Goal: Task Accomplishment & Management: Complete application form

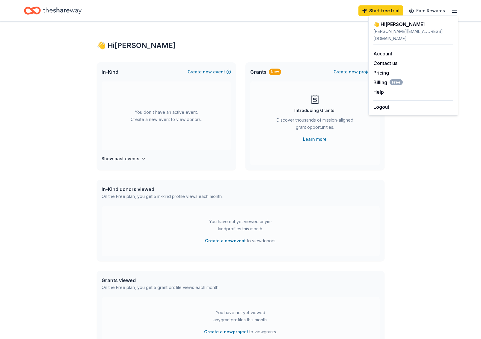
click at [64, 9] on icon "Home" at bounding box center [62, 10] width 38 height 7
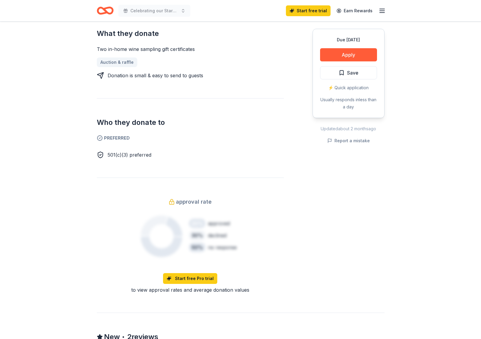
scroll to position [89, 0]
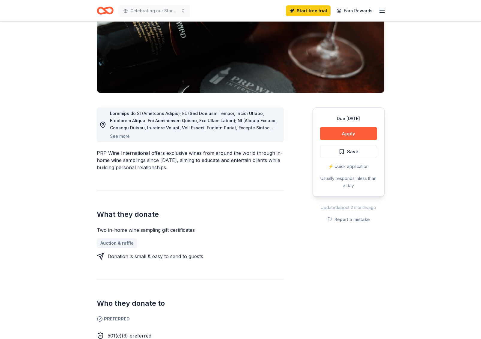
click at [382, 11] on icon "button" at bounding box center [382, 10] width 7 height 7
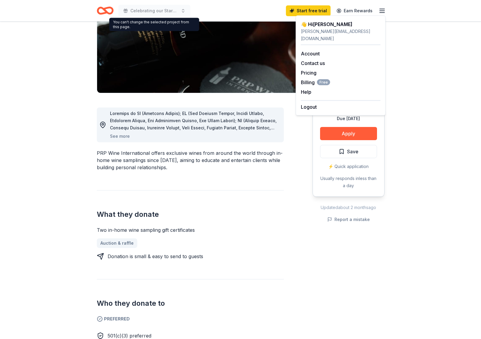
click at [106, 10] on icon "Home" at bounding box center [105, 11] width 17 height 14
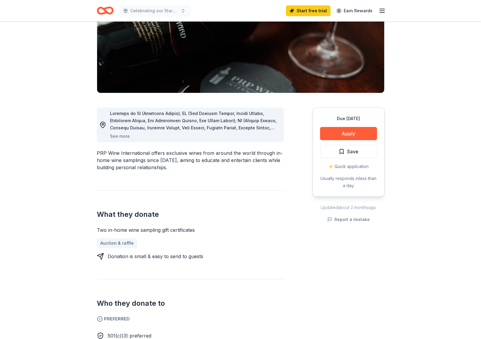
click at [106, 9] on icon "Home" at bounding box center [105, 11] width 17 height 14
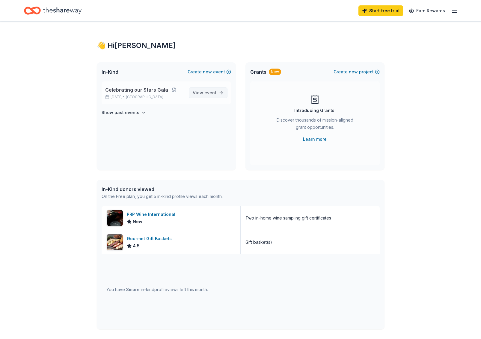
click at [210, 95] on span "event" at bounding box center [210, 92] width 12 height 5
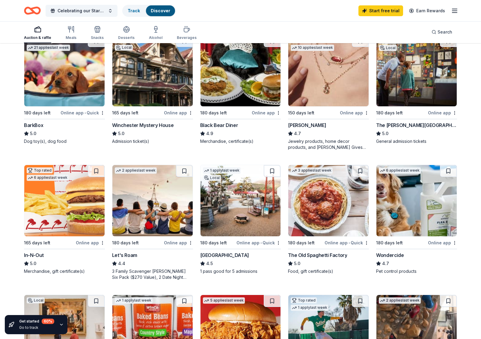
scroll to position [112, 0]
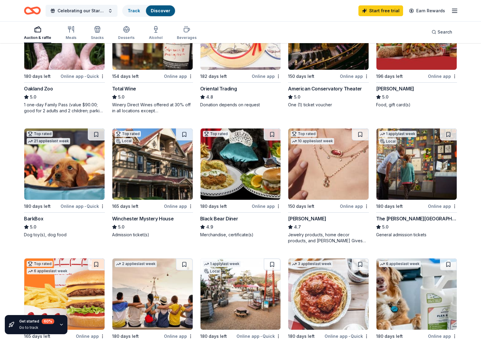
click at [215, 162] on img at bounding box center [241, 164] width 80 height 71
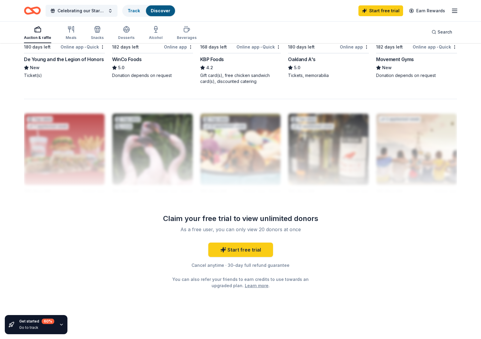
scroll to position [0, 0]
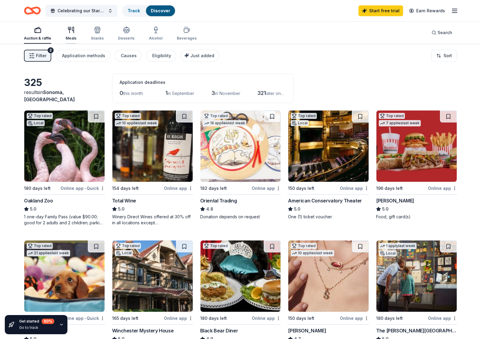
click at [75, 36] on div "Meals" at bounding box center [71, 38] width 11 height 5
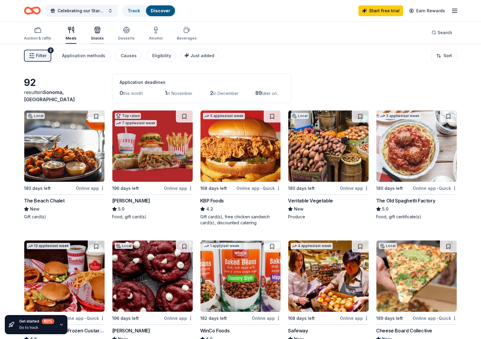
click at [95, 36] on div "Snacks" at bounding box center [97, 33] width 13 height 14
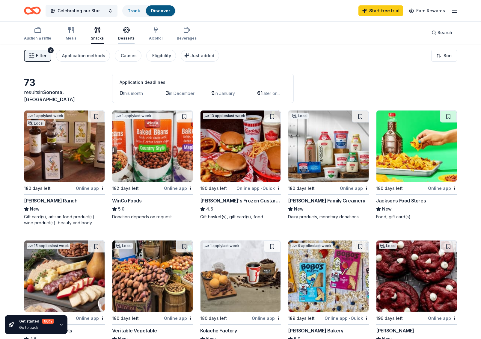
click at [124, 34] on div "Desserts" at bounding box center [126, 33] width 16 height 14
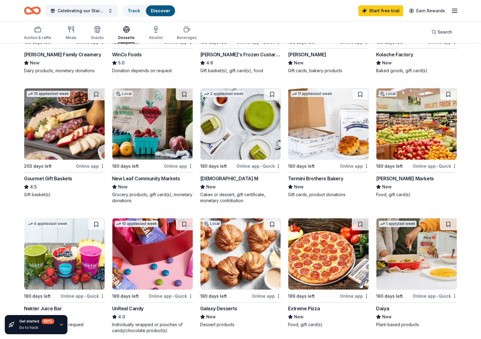
scroll to position [174, 0]
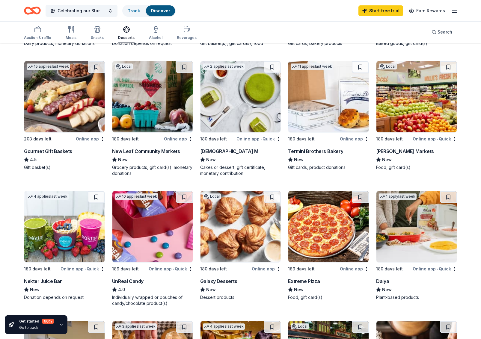
click at [159, 217] on img at bounding box center [152, 226] width 80 height 71
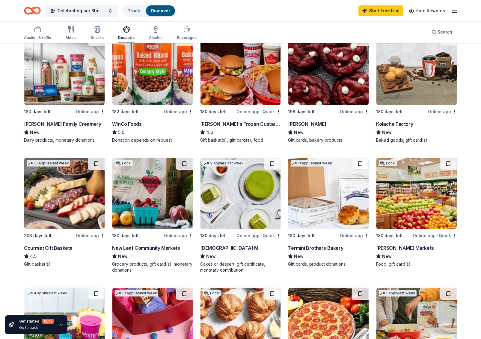
scroll to position [7, 0]
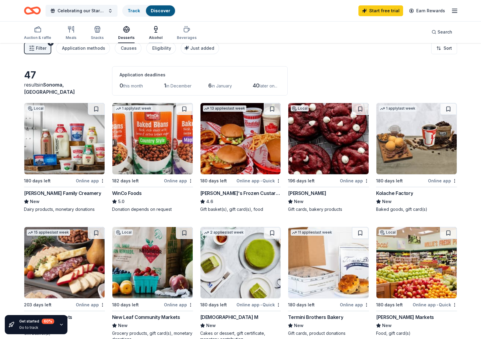
click at [154, 30] on icon "button" at bounding box center [155, 28] width 3 height 4
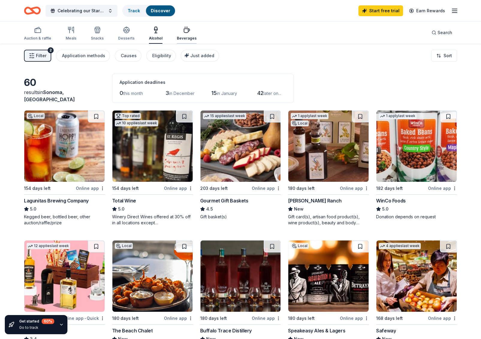
click at [185, 30] on icon "button" at bounding box center [186, 29] width 7 height 7
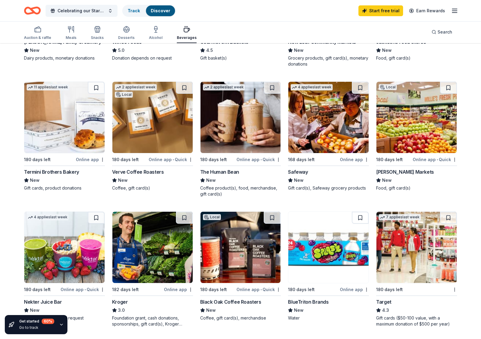
scroll to position [159, 0]
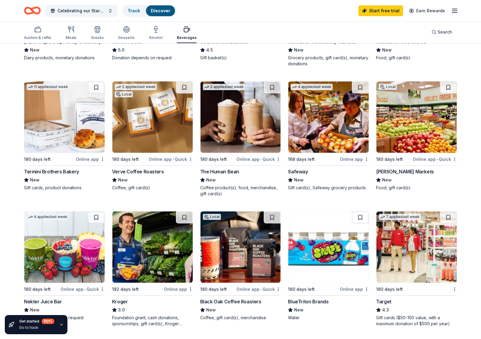
click at [262, 254] on img at bounding box center [241, 247] width 80 height 71
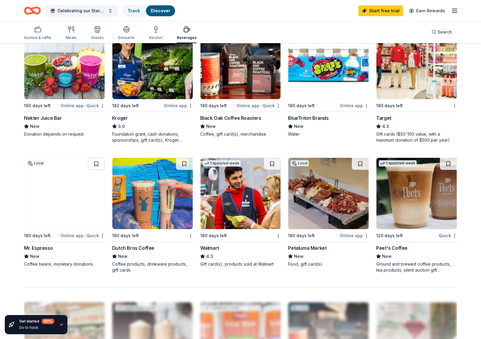
scroll to position [345, 0]
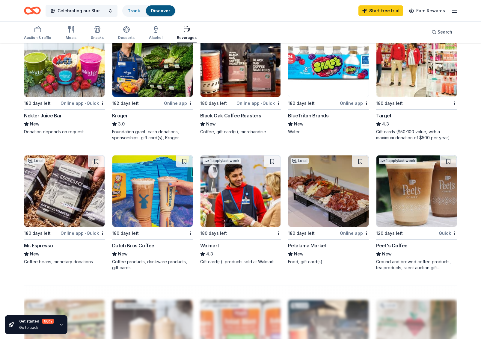
click at [420, 194] on img at bounding box center [417, 191] width 80 height 71
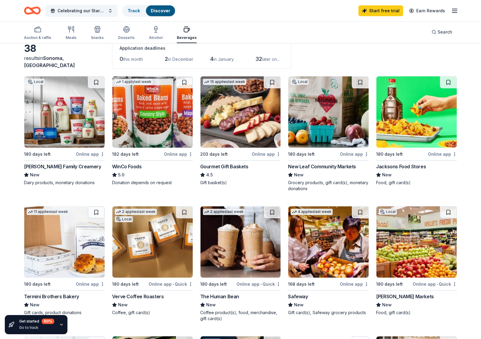
scroll to position [22, 0]
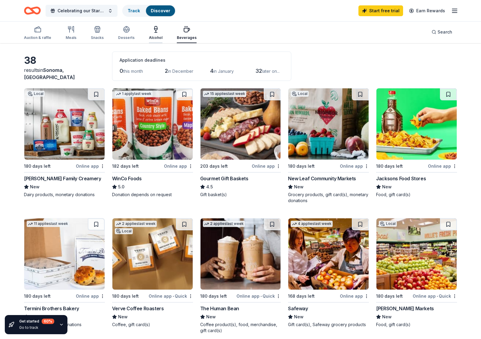
click at [150, 33] on div "Alcohol" at bounding box center [155, 33] width 13 height 14
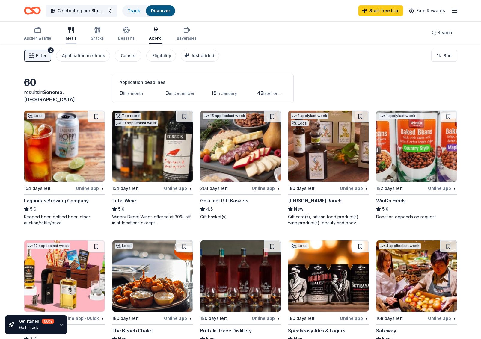
click at [70, 32] on icon "button" at bounding box center [70, 30] width 0 height 6
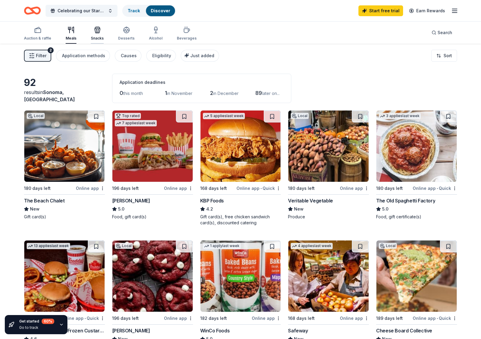
click at [101, 35] on div "Snacks" at bounding box center [97, 33] width 13 height 14
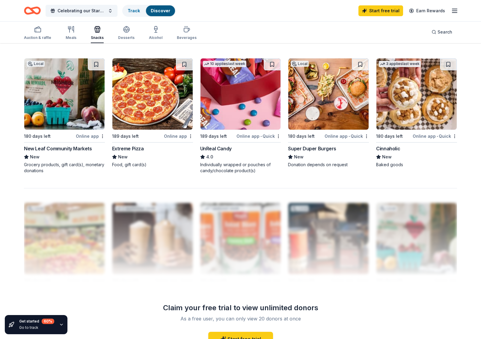
scroll to position [445, 0]
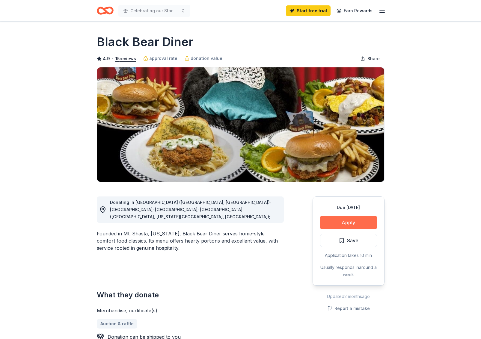
click at [343, 224] on button "Apply" at bounding box center [348, 222] width 57 height 13
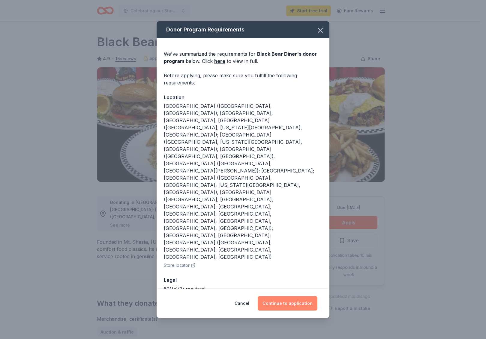
click at [280, 296] on button "Continue to application" at bounding box center [288, 303] width 60 height 14
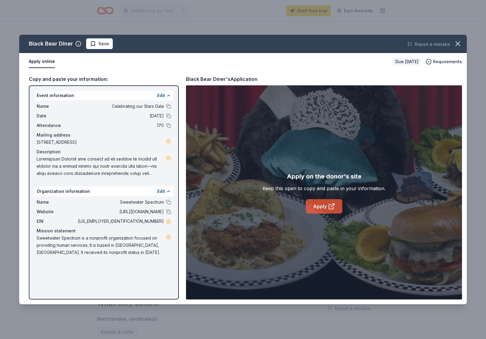
click at [328, 206] on icon at bounding box center [331, 206] width 7 height 7
click at [92, 253] on span "Sweetwater Spectrum is a nonprofit organization focused on providing human serv…" at bounding box center [102, 246] width 130 height 22
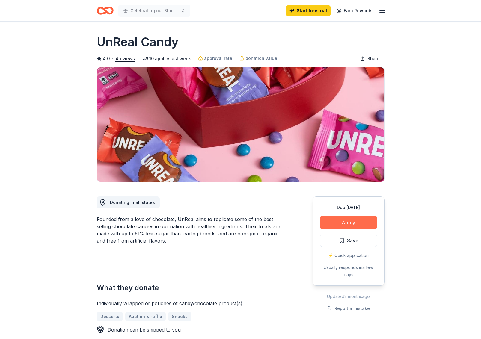
click at [338, 226] on button "Apply" at bounding box center [348, 222] width 57 height 13
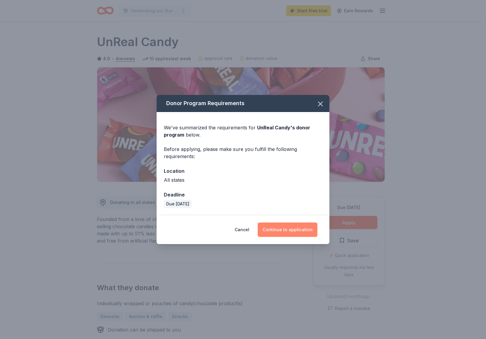
click at [290, 228] on button "Continue to application" at bounding box center [288, 230] width 60 height 14
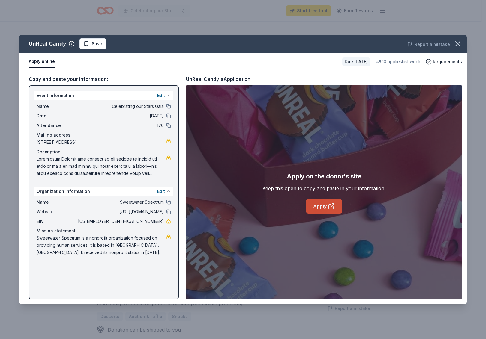
click at [328, 204] on icon at bounding box center [331, 206] width 7 height 7
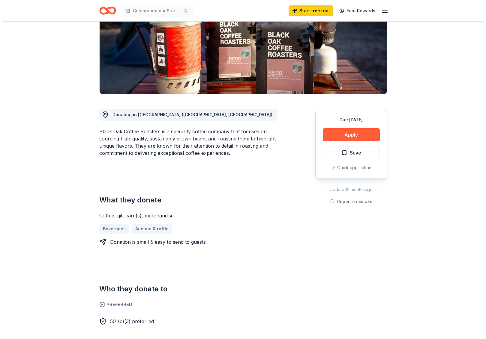
scroll to position [31, 0]
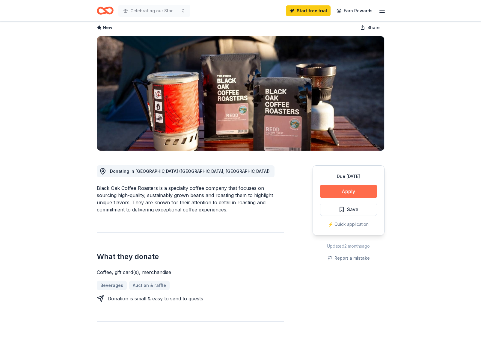
click at [336, 192] on button "Apply" at bounding box center [348, 191] width 57 height 13
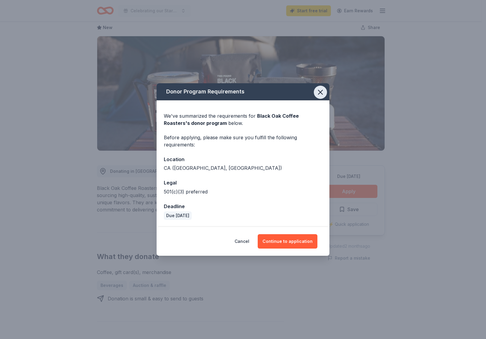
click at [323, 90] on icon "button" at bounding box center [320, 92] width 8 height 8
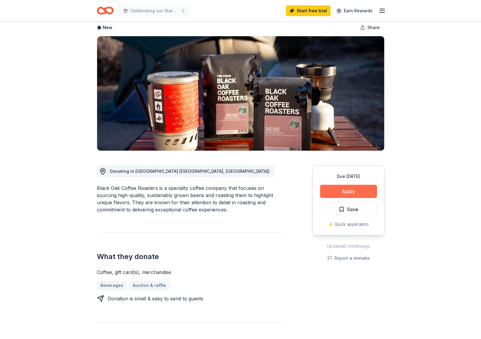
click at [344, 193] on button "Apply" at bounding box center [348, 191] width 57 height 13
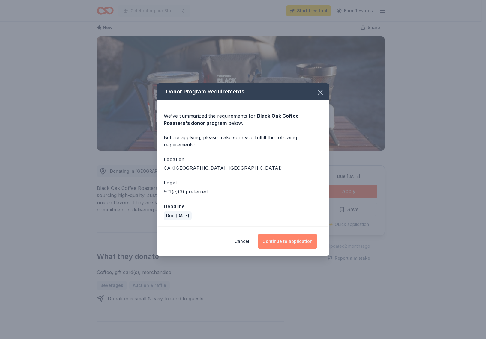
click at [274, 240] on button "Continue to application" at bounding box center [288, 241] width 60 height 14
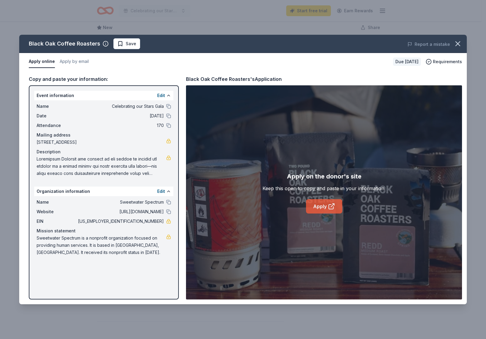
click at [321, 209] on link "Apply" at bounding box center [324, 206] width 36 height 14
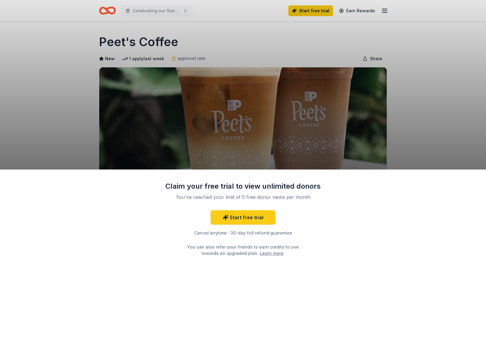
click at [358, 223] on div "Claim your free trial to view unlimited donors You've reached your limit of 5 f…" at bounding box center [243, 255] width 486 height 170
click at [411, 70] on div "Claim your free trial to view unlimited donors You've reached your limit of 5 f…" at bounding box center [243, 169] width 486 height 339
click at [234, 218] on link "Start free trial" at bounding box center [242, 217] width 65 height 14
